Goal: Task Accomplishment & Management: Complete application form

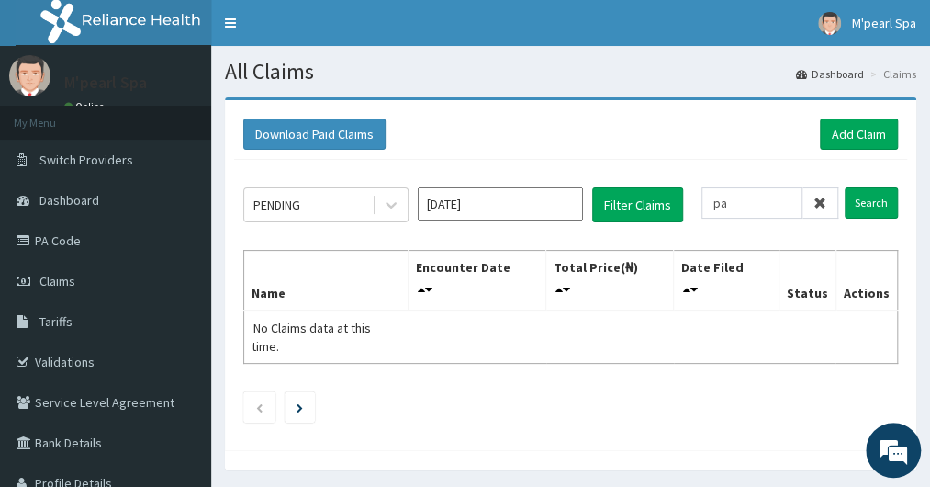
type input "p"
click at [757, 195] on input "text" at bounding box center [779, 202] width 118 height 31
click at [845, 187] on input "Search" at bounding box center [871, 202] width 53 height 31
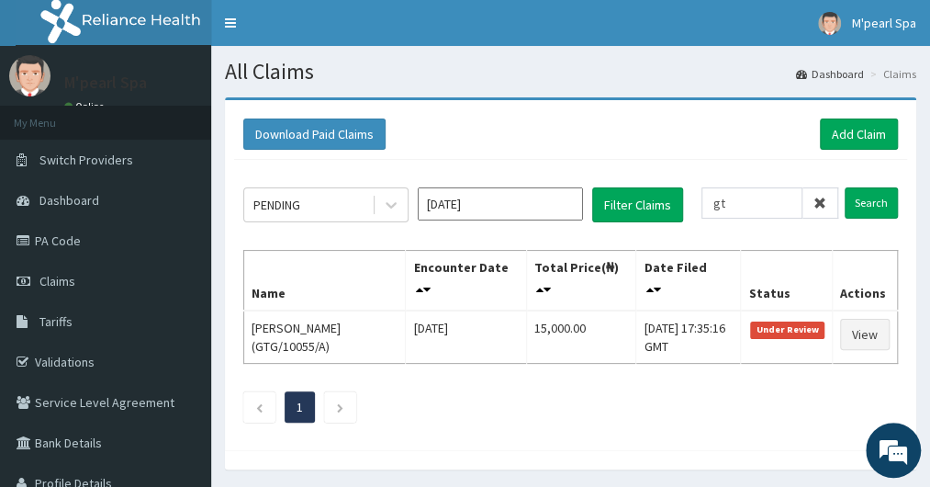
type input "g"
click at [845, 187] on input "Search" at bounding box center [871, 202] width 53 height 31
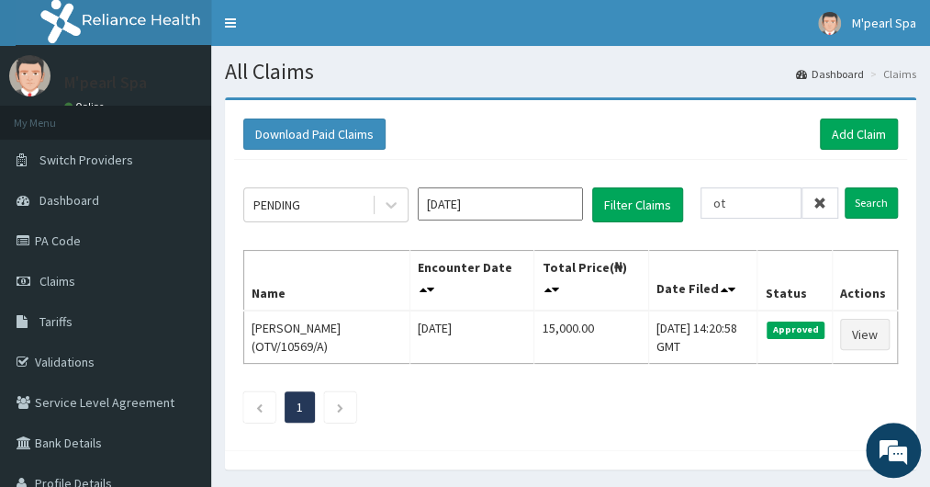
type input "o"
click at [845, 187] on input "Search" at bounding box center [871, 202] width 53 height 31
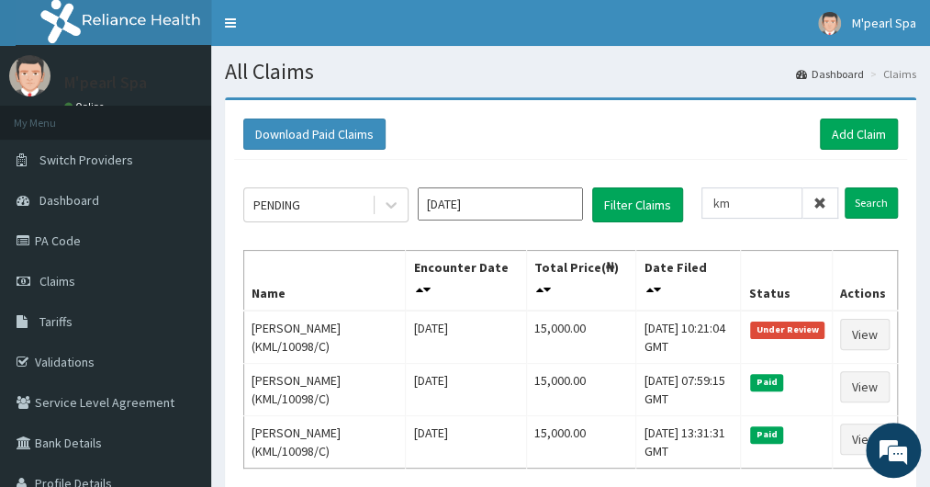
type input "k"
click at [82, 229] on link "PA Code" at bounding box center [105, 240] width 211 height 40
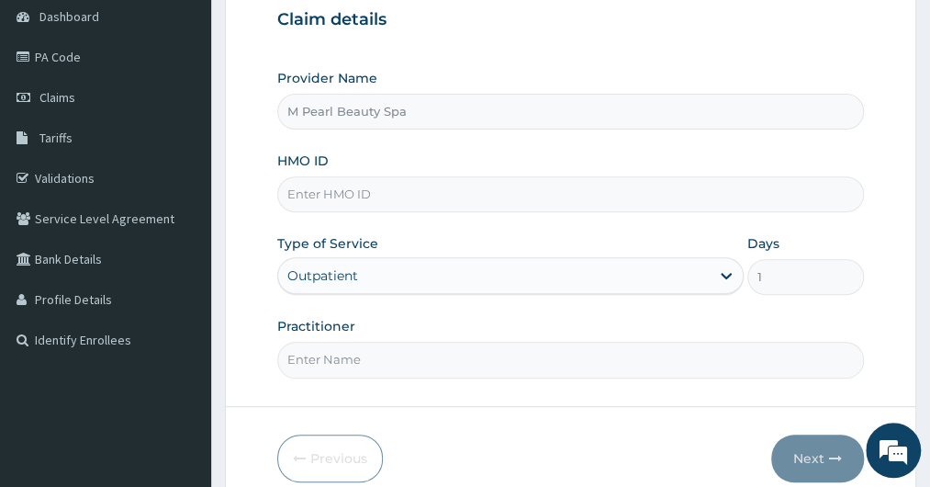
click at [307, 180] on input "HMO ID" at bounding box center [570, 194] width 586 height 36
type input "VUL/10030/A"
click at [323, 359] on input "Practitioner" at bounding box center [570, 360] width 586 height 36
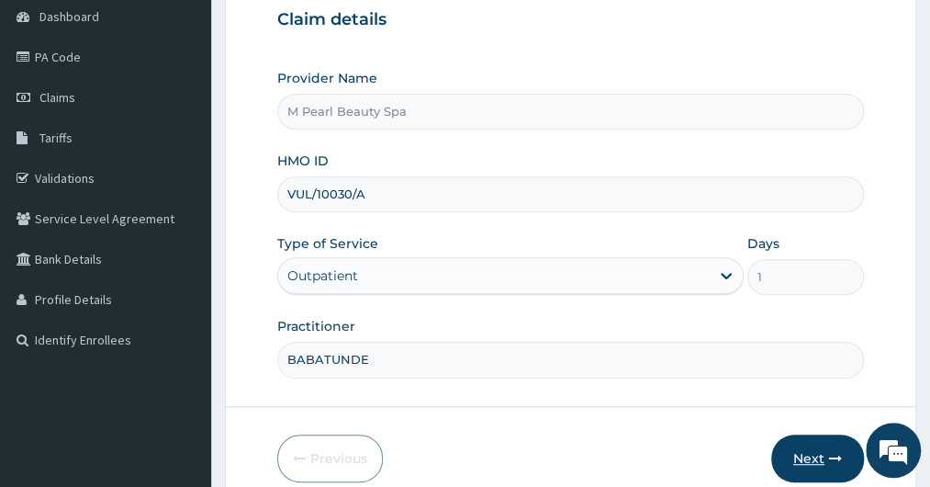
type input "BABATUNDE"
click at [807, 456] on button "Next" at bounding box center [817, 458] width 93 height 48
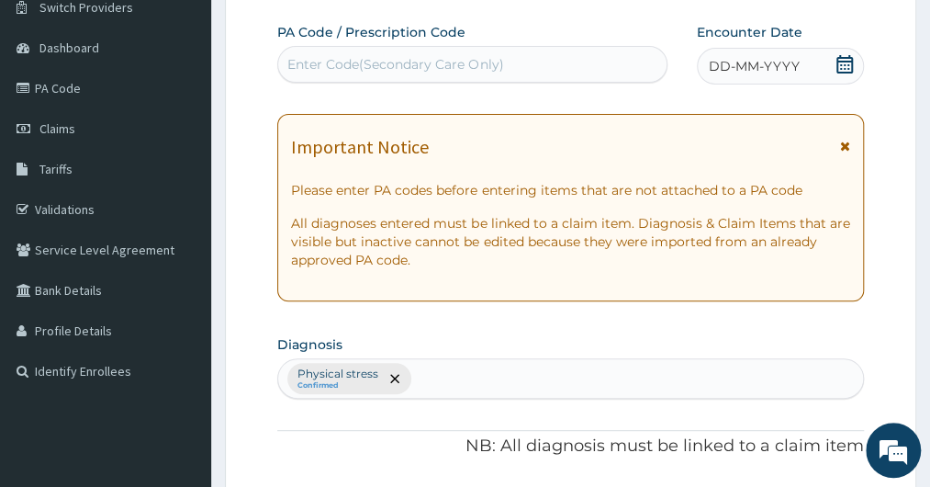
scroll to position [147, 0]
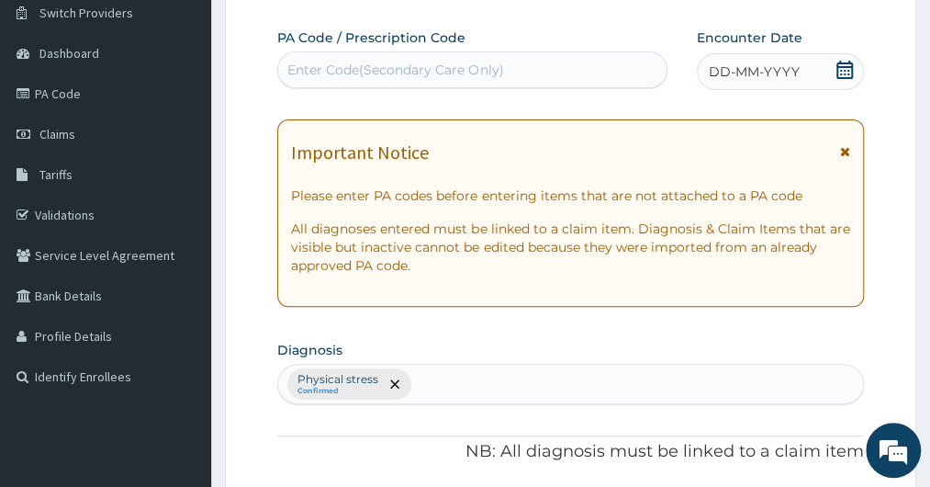
click at [315, 81] on div "Enter Code(Secondary Care Only)" at bounding box center [472, 69] width 388 height 29
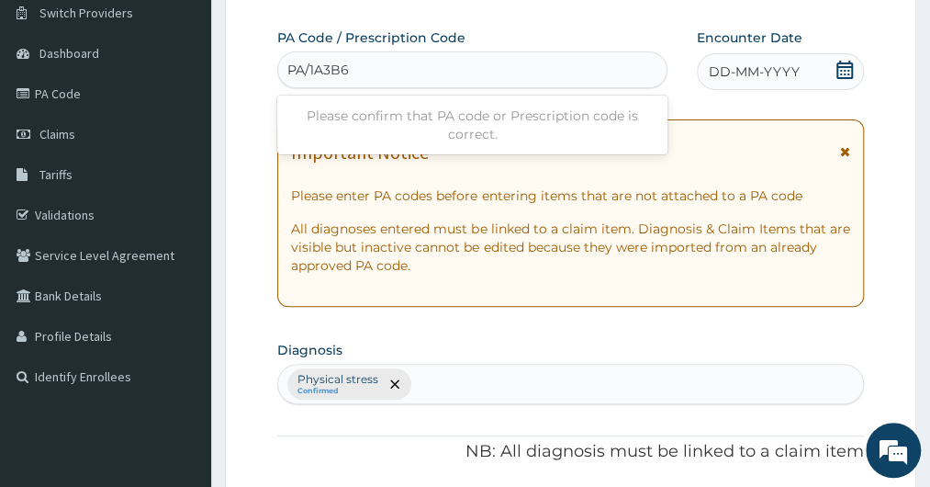
type input "PA/1A3B61"
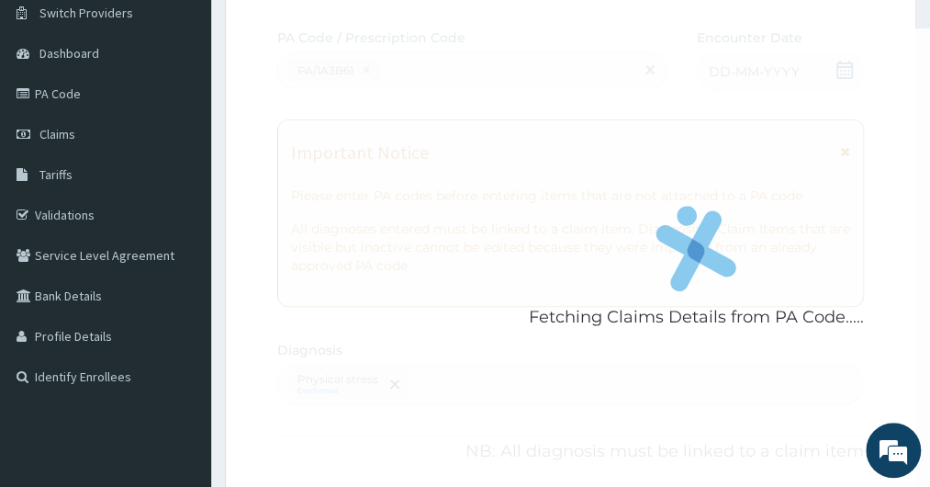
click at [349, 148] on div "Fetching Claims Details from PA Code....." at bounding box center [696, 271] width 838 height 487
click at [53, 134] on span "Claims" at bounding box center [57, 134] width 36 height 17
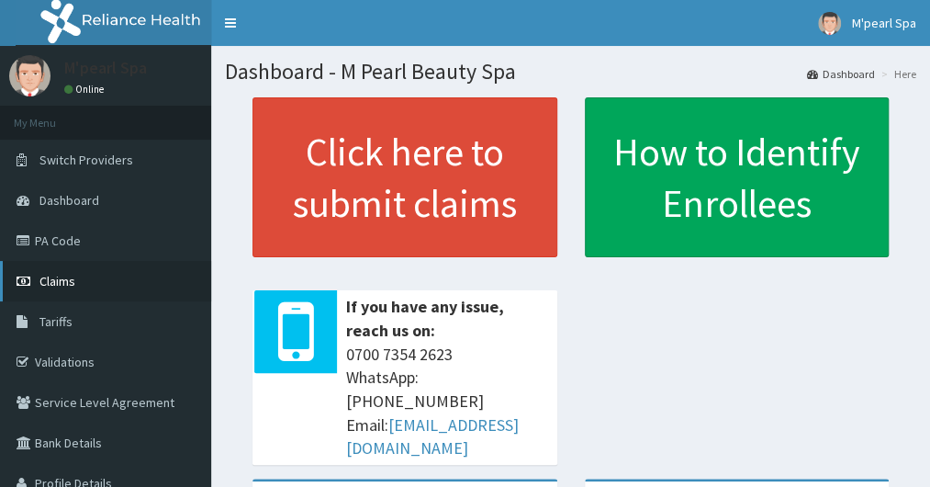
drag, startPoint x: 0, startPoint y: 0, endPoint x: 66, endPoint y: 295, distance: 302.1
click at [66, 295] on link "Claims" at bounding box center [105, 281] width 211 height 40
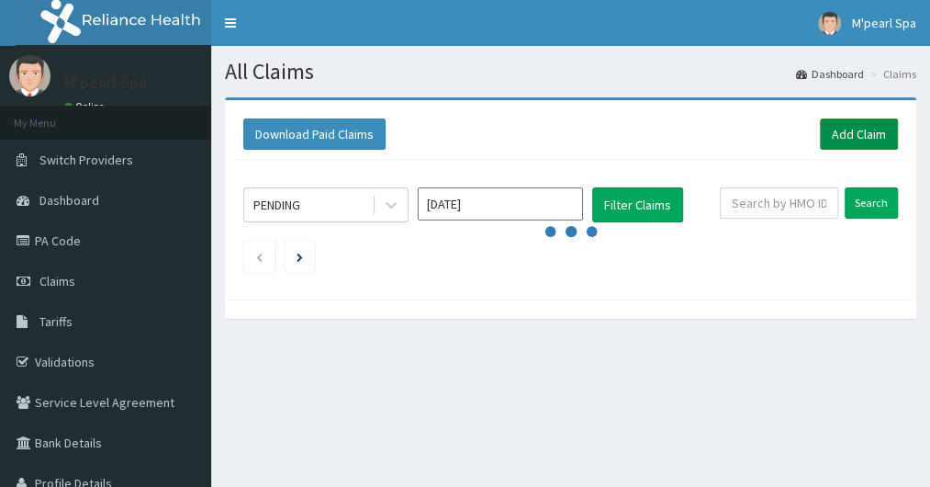
click at [873, 141] on link "Add Claim" at bounding box center [859, 133] width 78 height 31
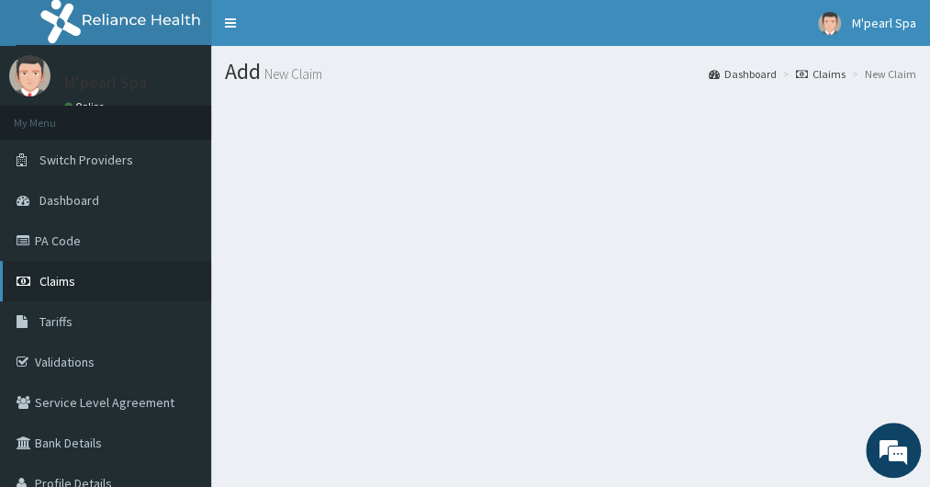
click at [62, 275] on span "Claims" at bounding box center [57, 281] width 36 height 17
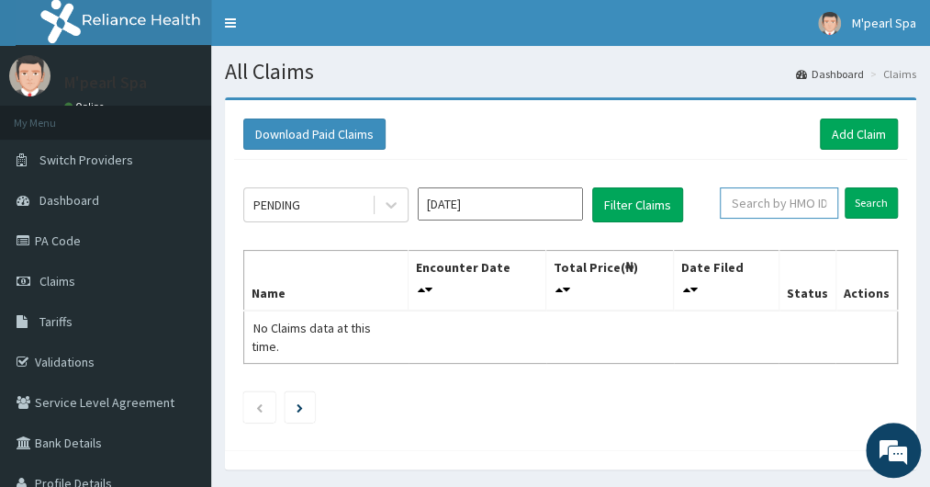
click at [768, 212] on input "text" at bounding box center [779, 202] width 118 height 31
type input "VUL/10030/A"
click at [845, 187] on input "Search" at bounding box center [871, 202] width 53 height 31
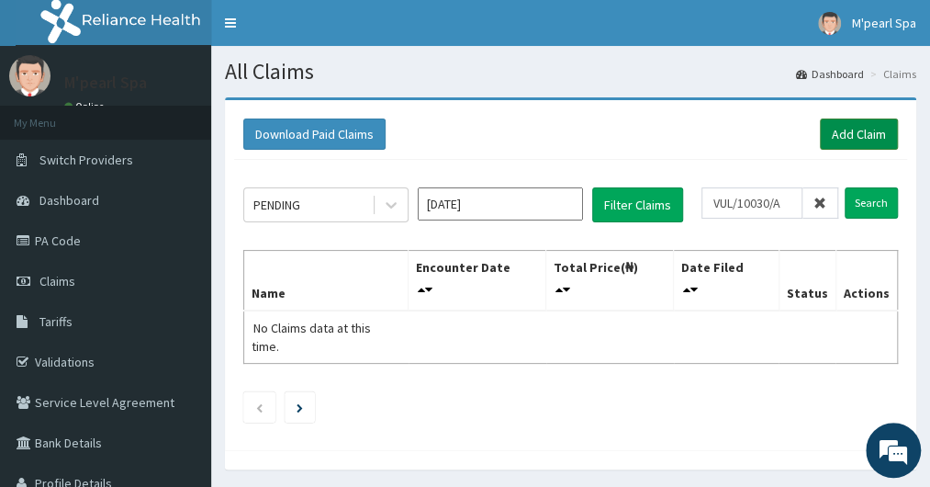
click at [832, 131] on link "Add Claim" at bounding box center [859, 133] width 78 height 31
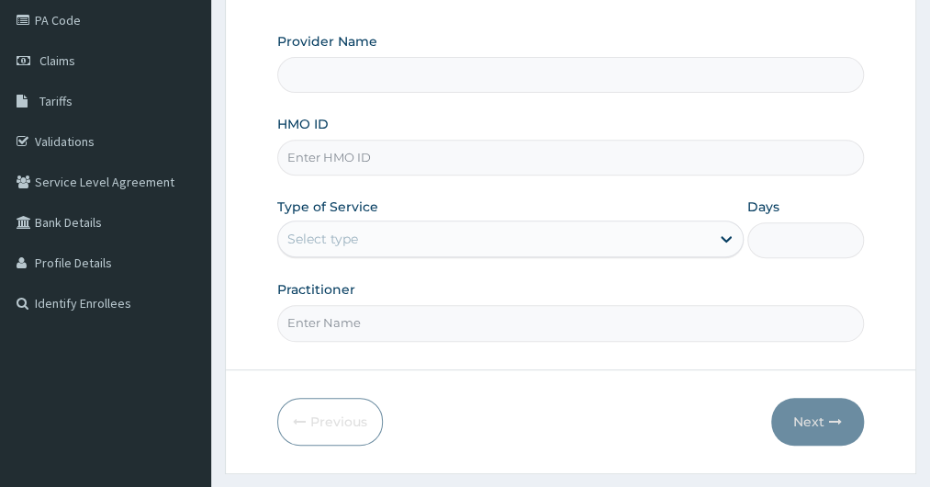
type input "M Pearl Beauty Spa"
type input "1"
click at [380, 142] on input "HMO ID" at bounding box center [570, 158] width 586 height 36
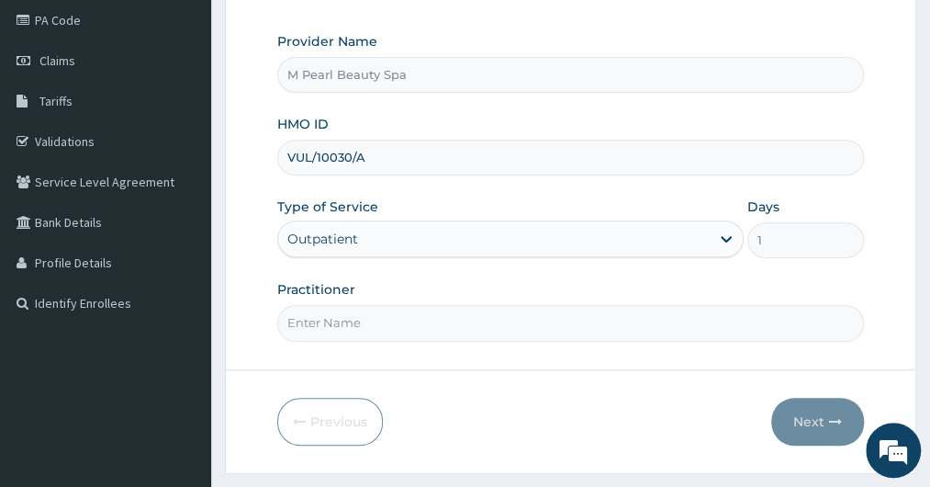
type input "VUL/10030/A"
click at [309, 317] on input "Practitioner" at bounding box center [570, 323] width 586 height 36
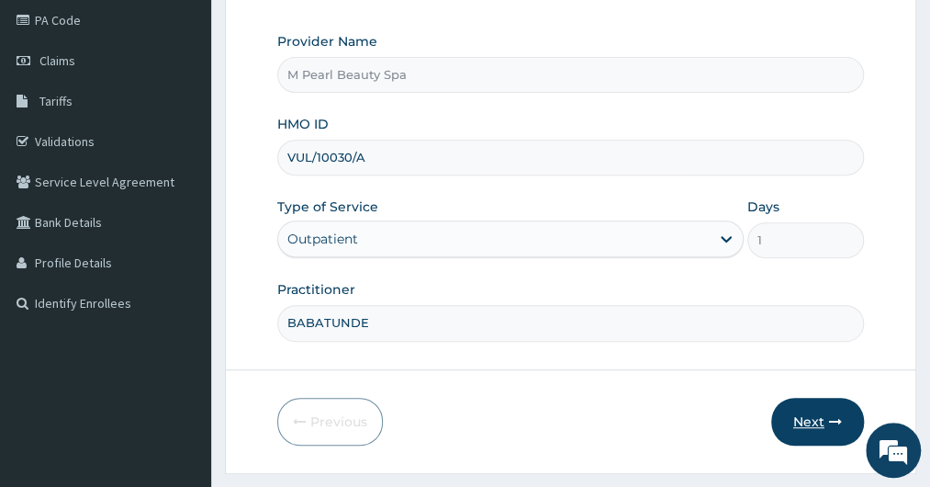
type input "BABATUNDE"
click at [815, 415] on button "Next" at bounding box center [817, 422] width 93 height 48
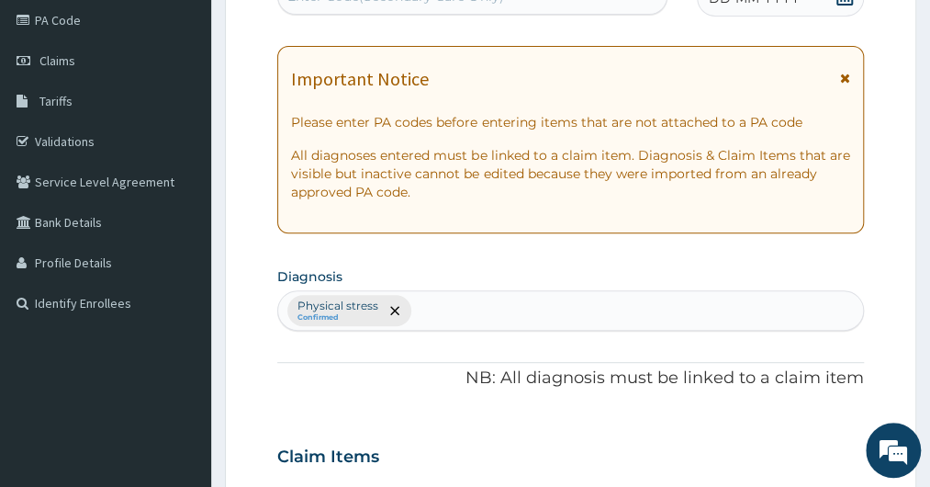
click at [287, 414] on div "PA Code / Prescription Code Enter Code(Secondary Care Only) Encounter Date DD-M…" at bounding box center [570, 451] width 586 height 993
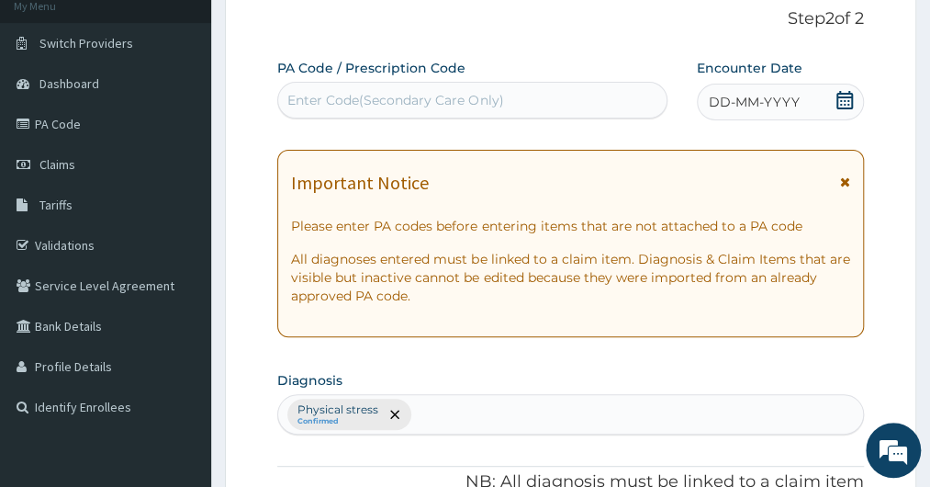
scroll to position [73, 0]
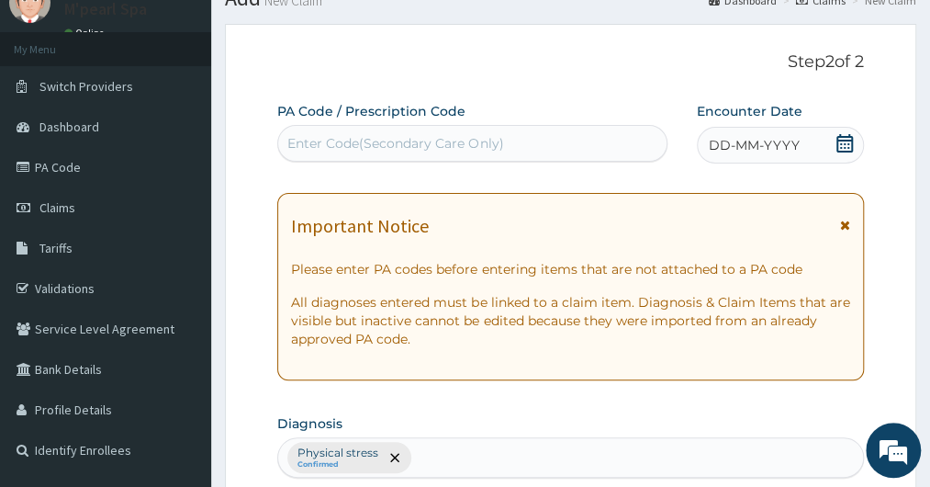
click at [371, 157] on div "Enter Code(Secondary Care Only)" at bounding box center [472, 143] width 388 height 29
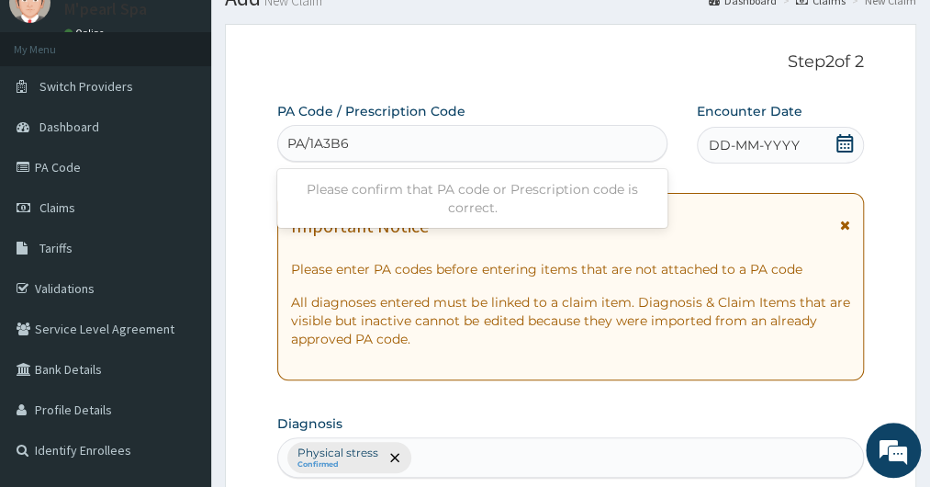
type input "PA/1A3B61"
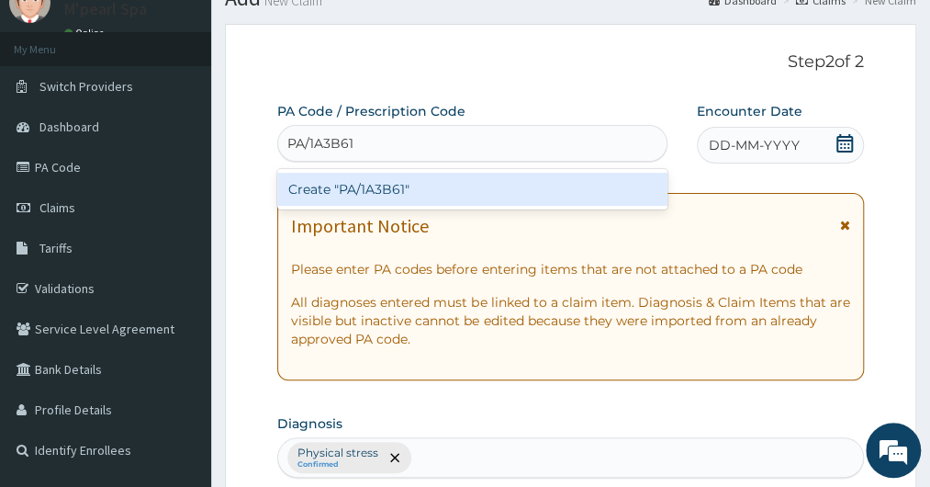
click at [368, 186] on div "Create "PA/1A3B61"" at bounding box center [471, 189] width 389 height 33
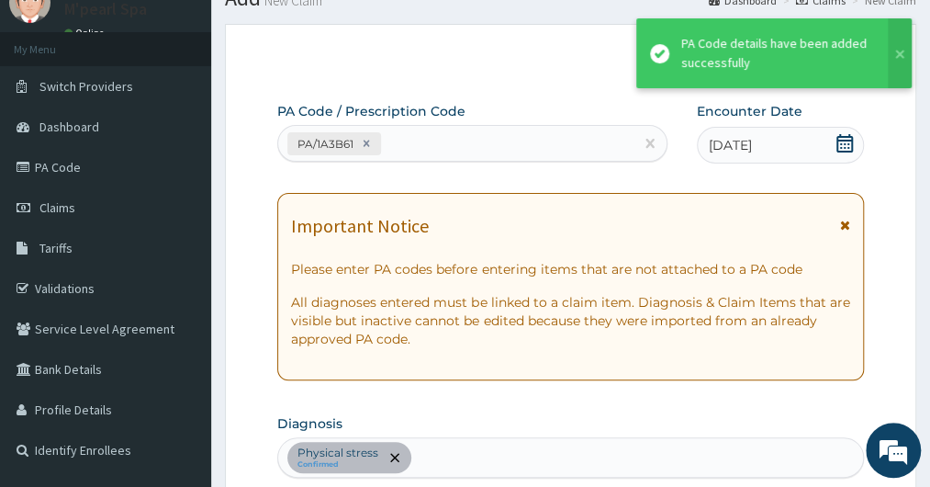
scroll to position [538, 0]
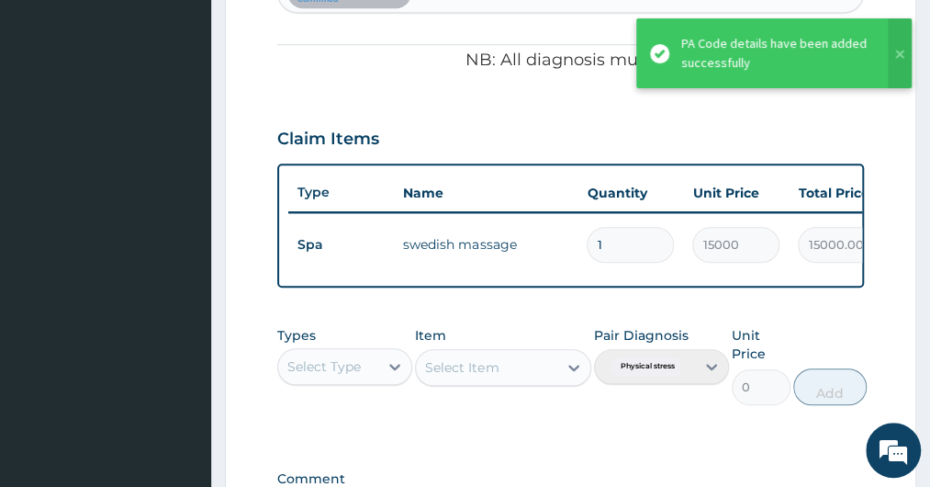
type input "0"
type input "0.00"
type input "1"
type input "15000.00"
click at [276, 394] on form "Step 2 of 2 PA Code / Prescription Code PA/1A3B61 Encounter Date 12-09-2025 Imp…" at bounding box center [571, 116] width 692 height 1115
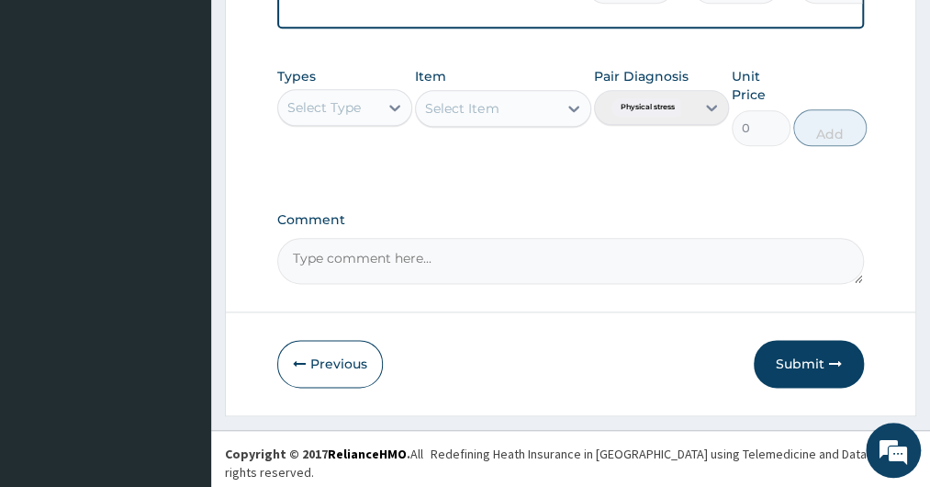
scroll to position [798, 0]
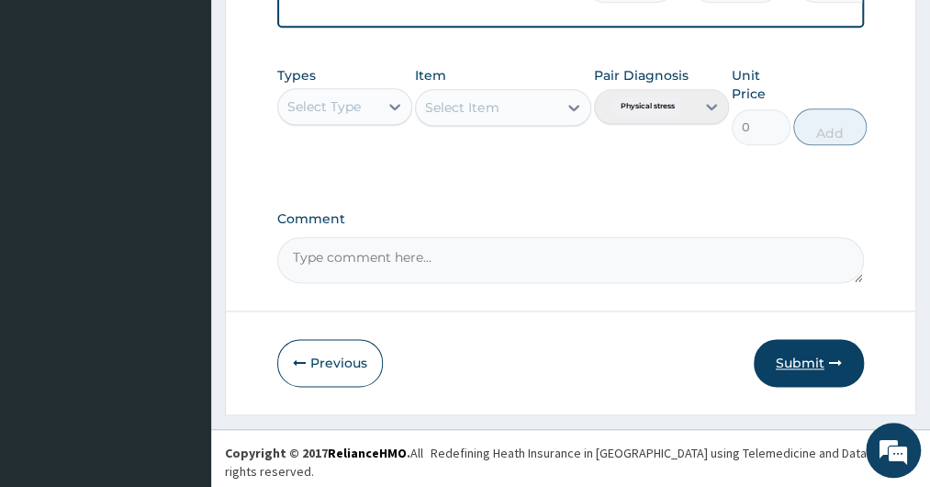
click at [807, 370] on button "Submit" at bounding box center [809, 363] width 110 height 48
